Goal: Find specific page/section: Find specific page/section

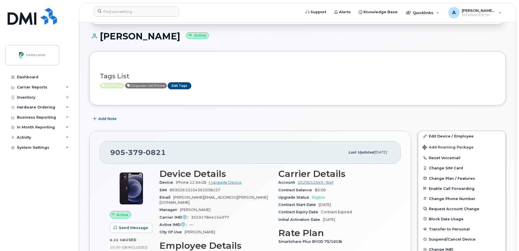
scroll to position [80, 0]
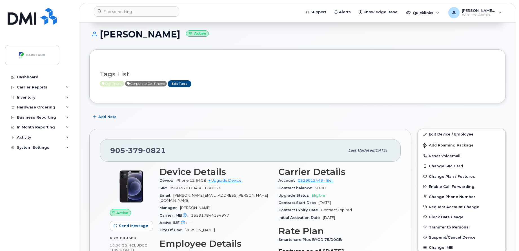
click at [115, 151] on span "[PHONE_NUMBER]" at bounding box center [138, 150] width 56 height 8
copy span "[PHONE_NUMBER]"
drag, startPoint x: 100, startPoint y: 33, endPoint x: 171, endPoint y: 47, distance: 72.3
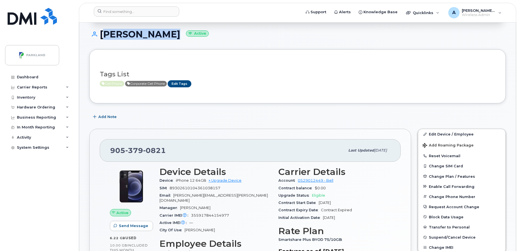
click at [171, 47] on div "[PERSON_NAME] Active" at bounding box center [297, 39] width 417 height 20
copy h1 "[PERSON_NAME]"
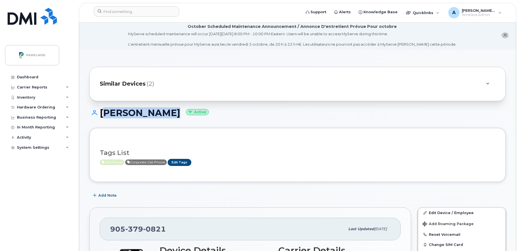
scroll to position [0, 0]
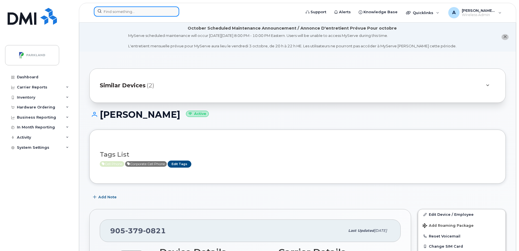
click at [151, 10] on input at bounding box center [136, 11] width 85 height 10
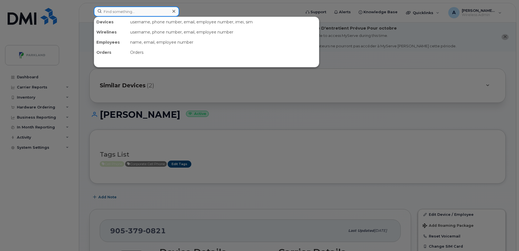
paste input "STN40302 IOL-Esso"
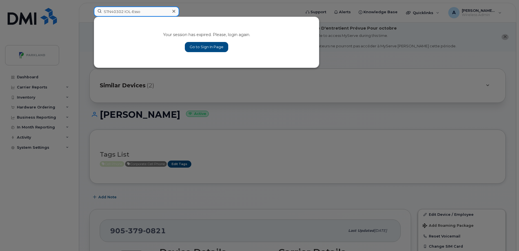
type input "STN40302 IOL-Esso"
click at [194, 42] on link "Go to Sign In Page" at bounding box center [206, 47] width 43 height 10
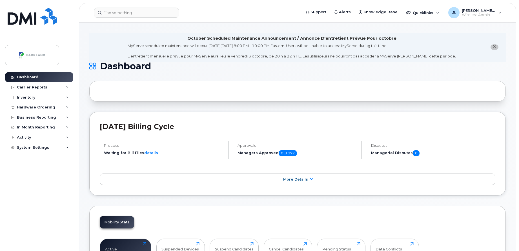
click at [141, 3] on div "Support Alerts Knowledge Base Quicklinks Suspend / Cancel Device Change SIM Car…" at bounding box center [298, 13] width 438 height 20
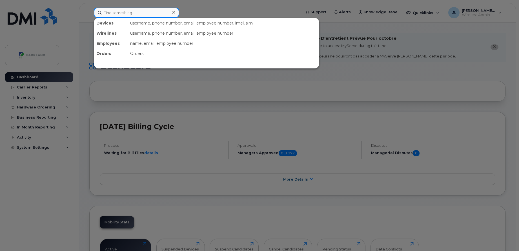
click at [127, 16] on input at bounding box center [136, 13] width 85 height 10
paste input "STN40302 IOL-Esso"
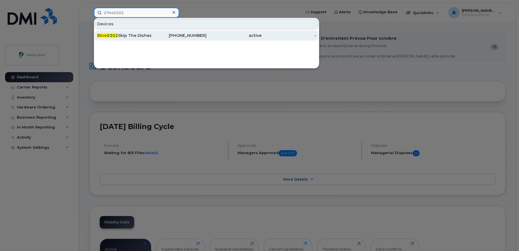
type input "STN40302"
click at [144, 34] on div "Stn40302 Skip The Dishes Esso Edmonton" at bounding box center [124, 36] width 55 height 6
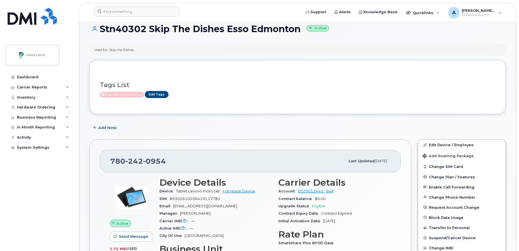
scroll to position [38, 0]
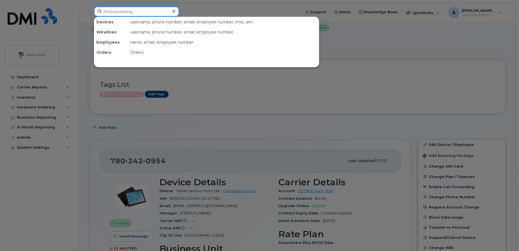
click at [143, 8] on input at bounding box center [136, 11] width 85 height 10
paste input "860949040023068"
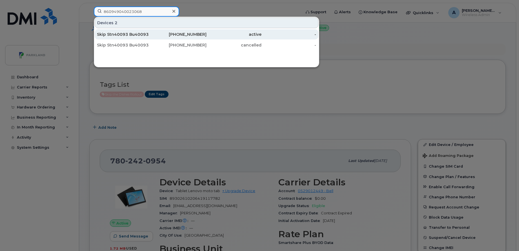
type input "860949040023068"
click at [153, 34] on div "403-550-7621" at bounding box center [179, 35] width 55 height 6
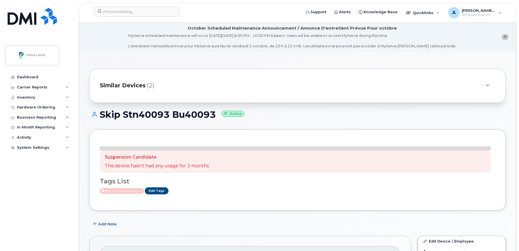
click at [133, 87] on span "Similar Devices" at bounding box center [123, 85] width 46 height 8
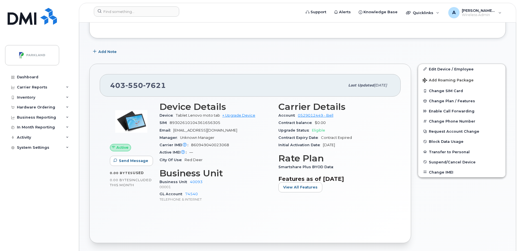
scroll to position [209, 0]
